Goal: Task Accomplishment & Management: Use online tool/utility

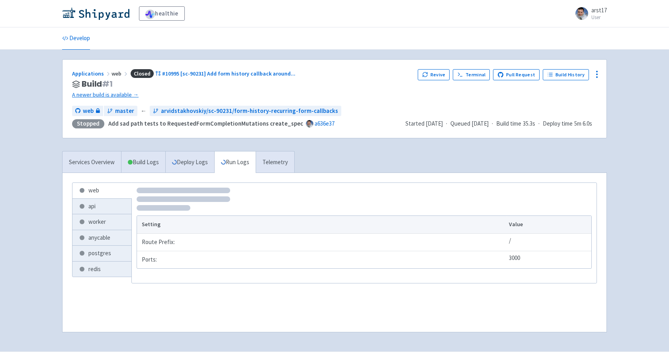
click at [93, 21] on div "healthie arst17 User Profile Sign out" at bounding box center [334, 13] width 669 height 27
click at [98, 17] on img at bounding box center [95, 13] width 67 height 13
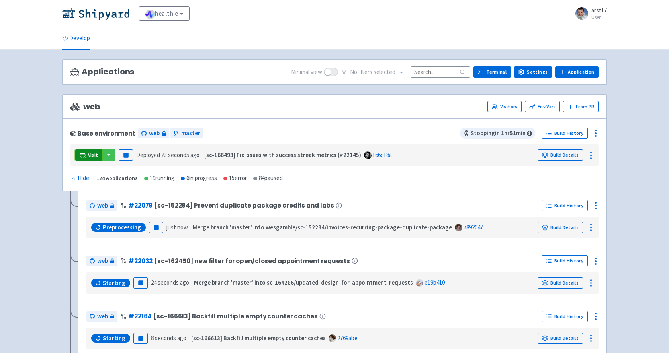
click at [80, 157] on icon at bounding box center [83, 155] width 6 height 6
